Goal: Information Seeking & Learning: Compare options

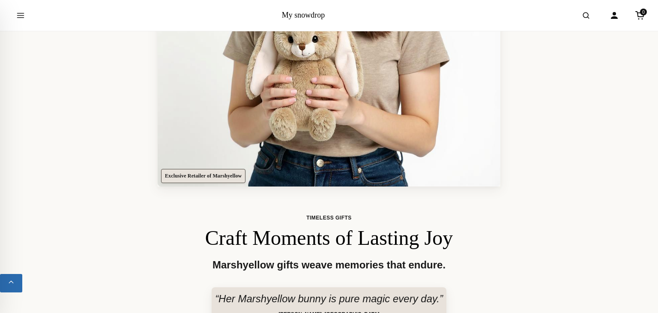
scroll to position [257, 0]
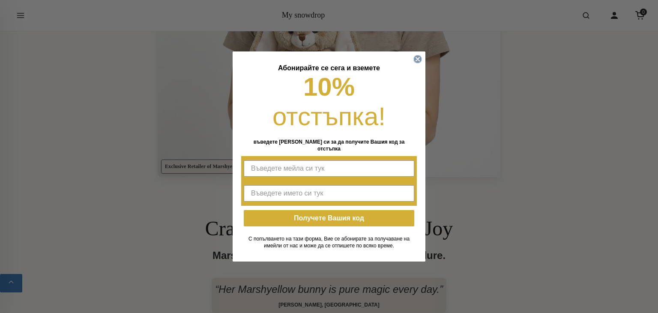
click at [418, 60] on circle "Close dialog" at bounding box center [418, 59] width 8 height 8
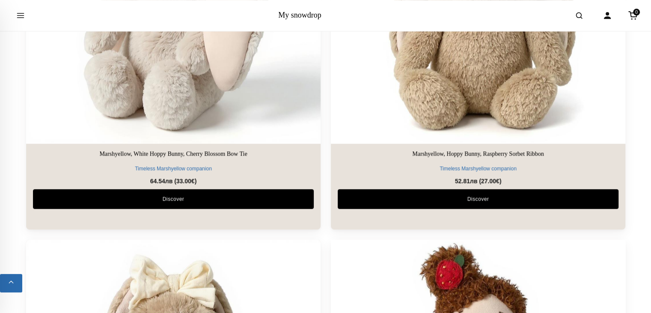
scroll to position [899, 0]
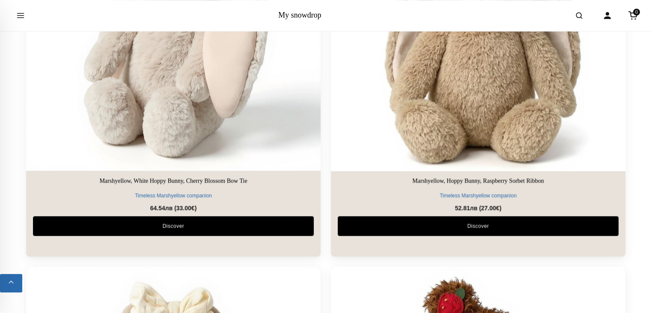
click at [499, 101] on img at bounding box center [477, 23] width 309 height 309
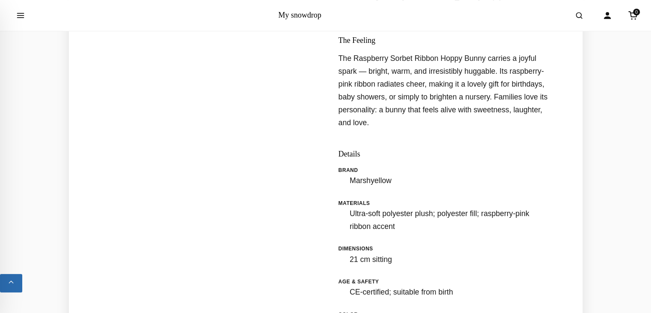
scroll to position [471, 0]
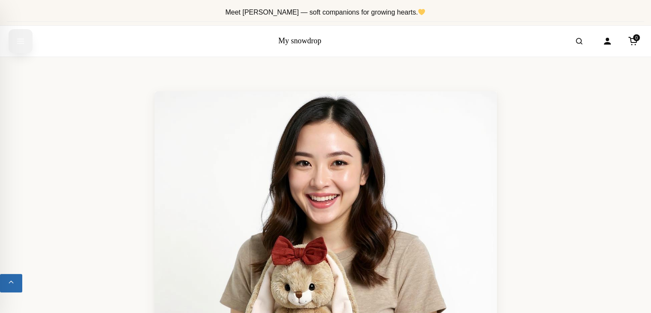
click at [19, 42] on icon "Open menu" at bounding box center [20, 40] width 9 height 15
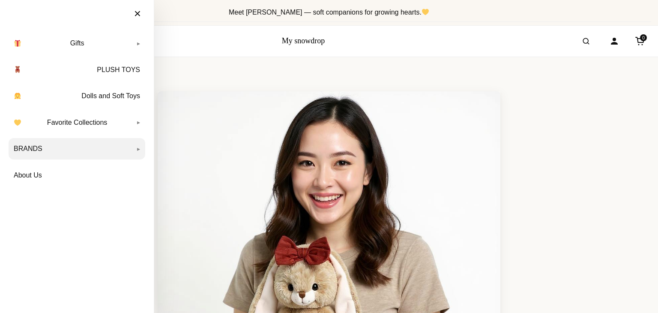
click at [132, 146] on link "BRANDS" at bounding box center [77, 148] width 137 height 21
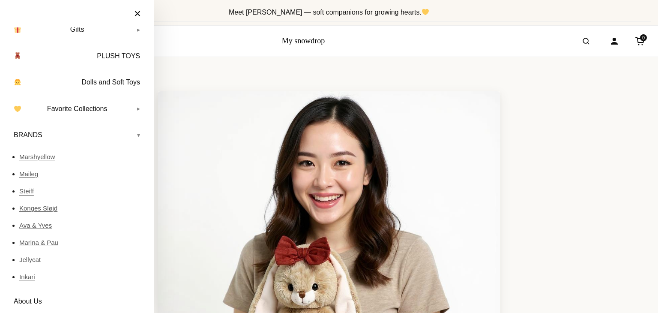
scroll to position [21, 0]
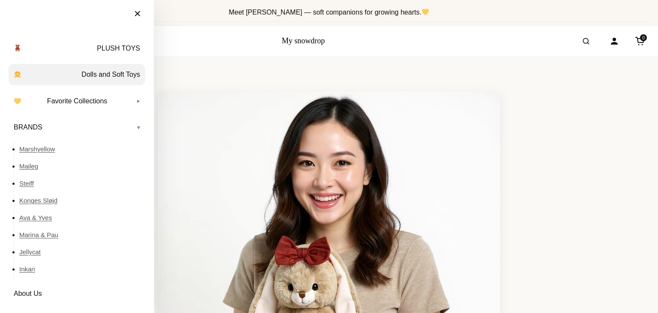
click at [111, 75] on link "Dolls and Soft Toys" at bounding box center [77, 74] width 137 height 21
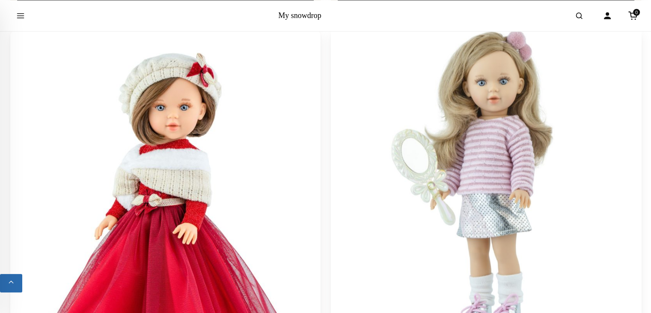
scroll to position [2483, 0]
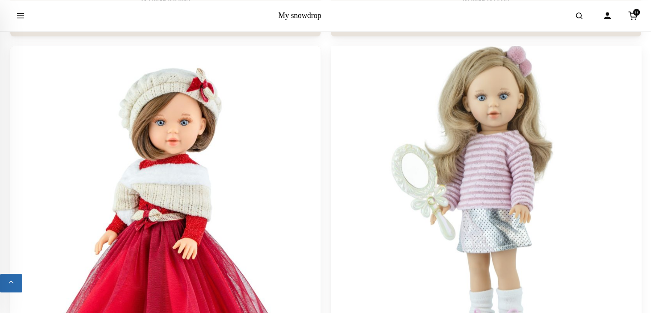
click at [514, 155] on img at bounding box center [486, 202] width 326 height 326
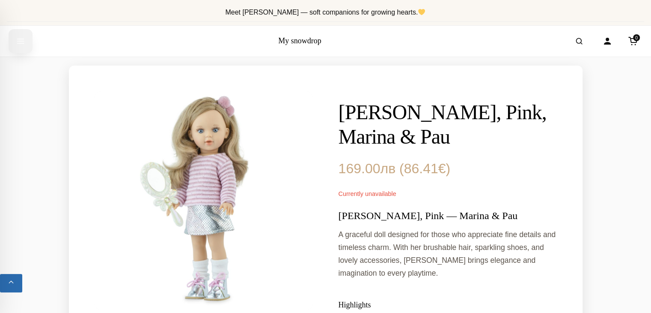
click at [21, 42] on icon "Open menu" at bounding box center [20, 40] width 9 height 15
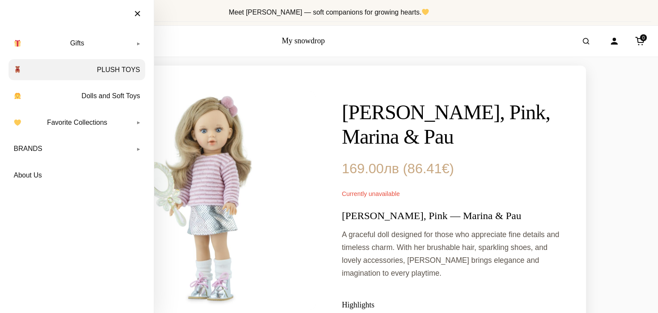
click at [127, 68] on link "PLUSH TOYS" at bounding box center [77, 69] width 137 height 21
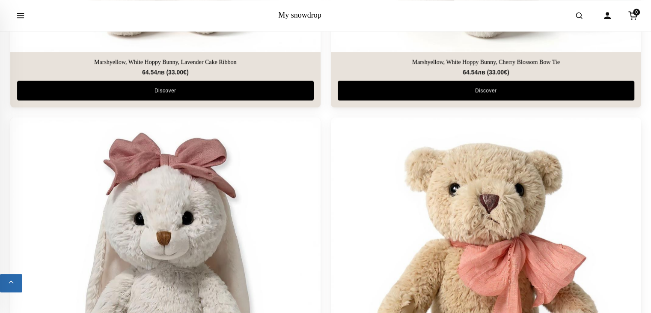
scroll to position [1241, 0]
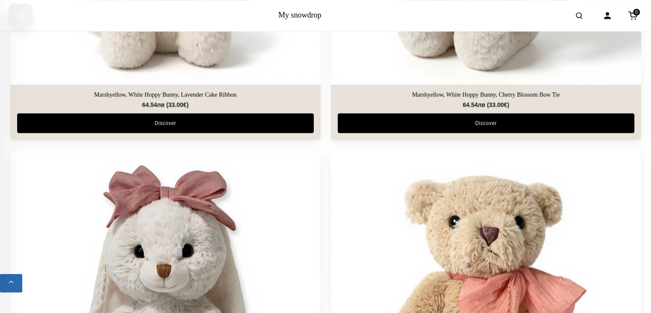
click at [20, 16] on icon "Open menu" at bounding box center [20, 15] width 9 height 15
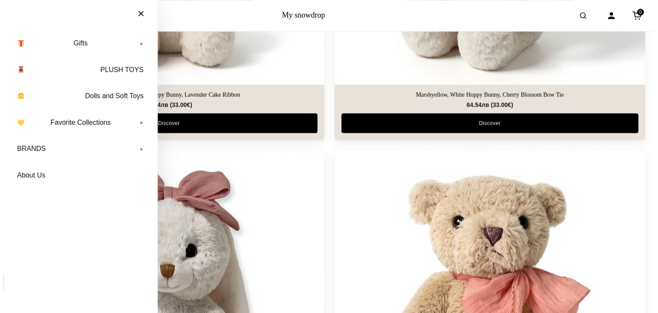
scroll to position [1248, 0]
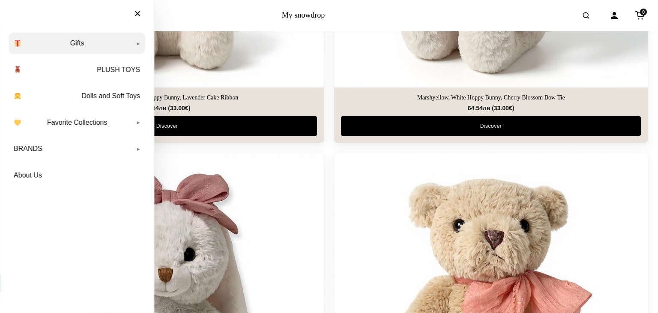
click at [78, 45] on link "Gifts" at bounding box center [77, 43] width 137 height 21
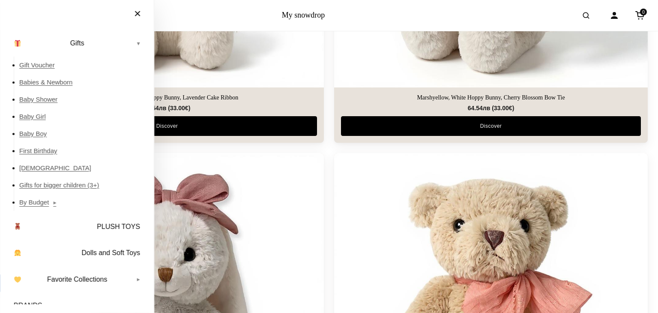
click at [36, 205] on link "By Budget" at bounding box center [82, 201] width 126 height 17
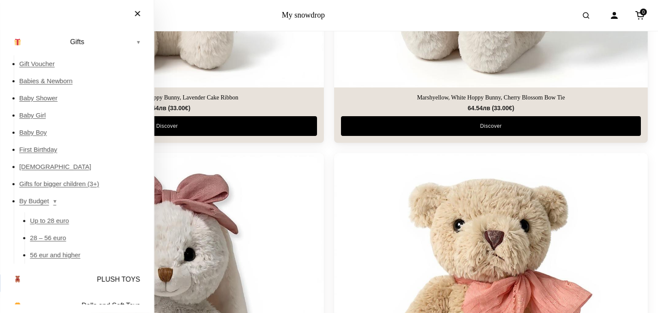
scroll to position [0, 0]
click at [143, 13] on button "×" at bounding box center [137, 13] width 24 height 19
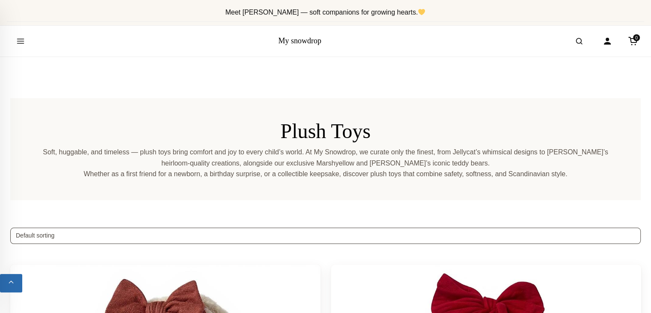
drag, startPoint x: 540, startPoint y: 150, endPoint x: 303, endPoint y: 115, distance: 239.7
click at [303, 115] on section "Plush Toys Soft, huggable, and timeless — plush toys bring comfort and joy to e…" at bounding box center [325, 149] width 631 height 102
